Goal: Task Accomplishment & Management: Manage account settings

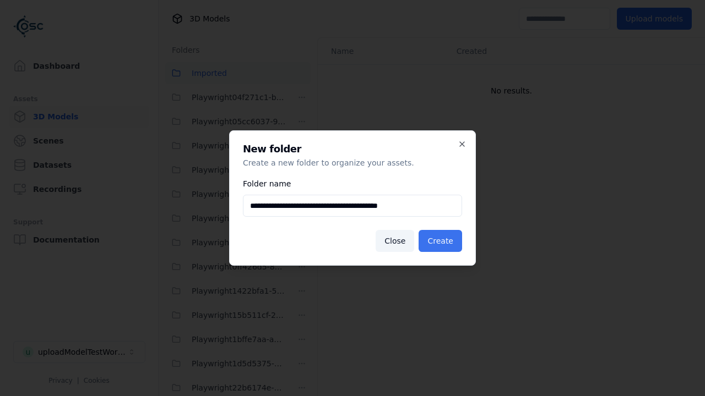
type input "**********"
click at [442, 241] on button "Create" at bounding box center [439, 241] width 43 height 22
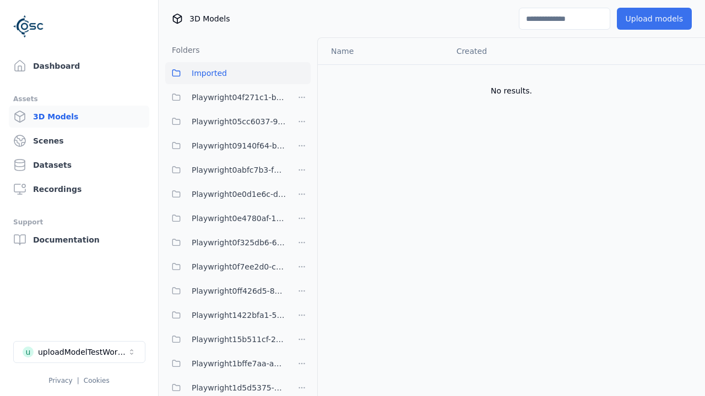
click at [657, 19] on button "Upload models" at bounding box center [654, 19] width 75 height 22
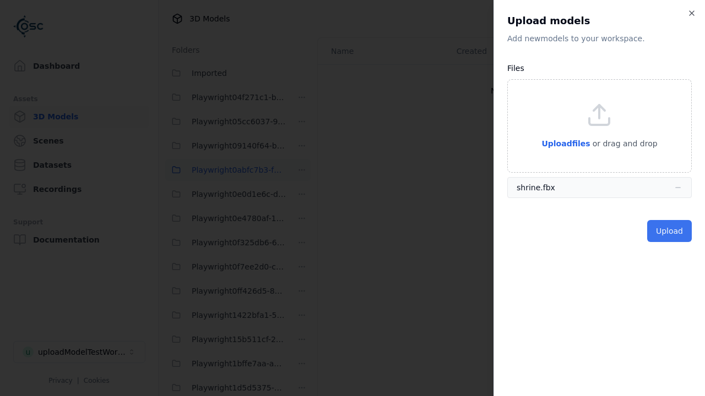
click at [671, 231] on button "Upload" at bounding box center [669, 231] width 45 height 22
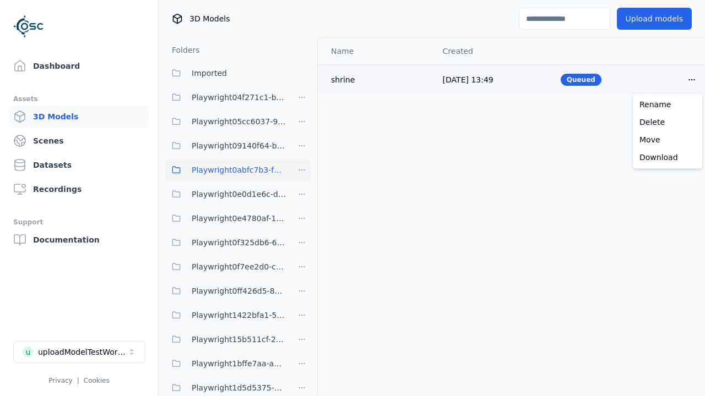
click at [692, 79] on html "Support Dashboard Assets 3D Models Scenes Datasets Recordings Support Documenta…" at bounding box center [352, 198] width 705 height 396
click at [667, 122] on div "Delete" at bounding box center [667, 122] width 65 height 18
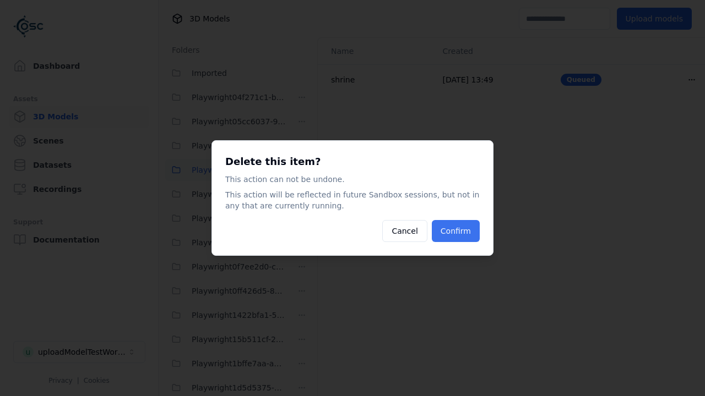
click at [457, 231] on button "Confirm" at bounding box center [456, 231] width 48 height 22
